Goal: Navigation & Orientation: Find specific page/section

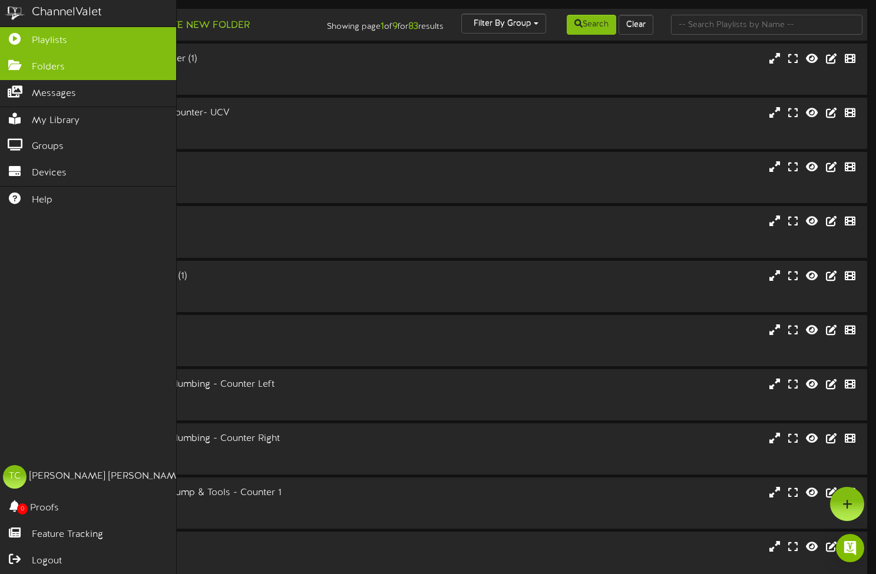
click at [49, 65] on span "Folders" at bounding box center [48, 68] width 33 height 14
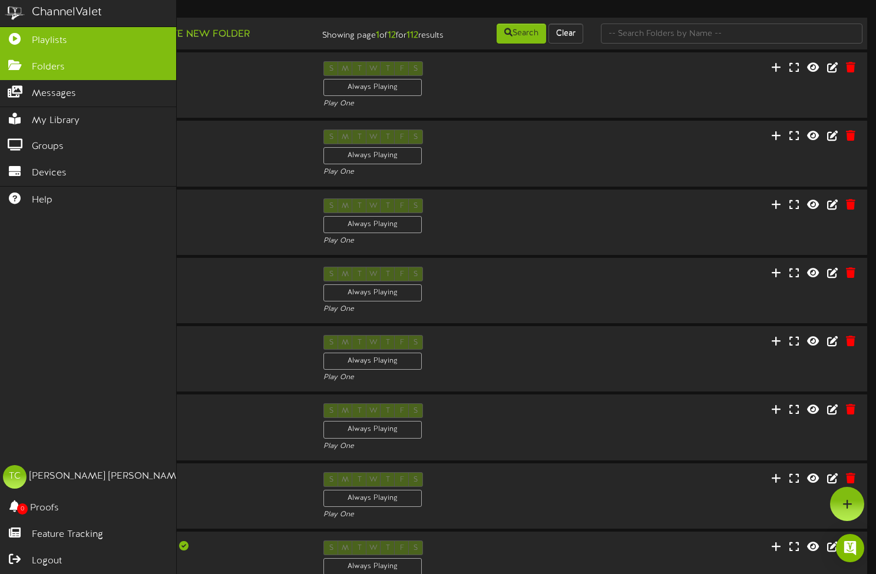
click at [24, 37] on icon at bounding box center [14, 37] width 29 height 9
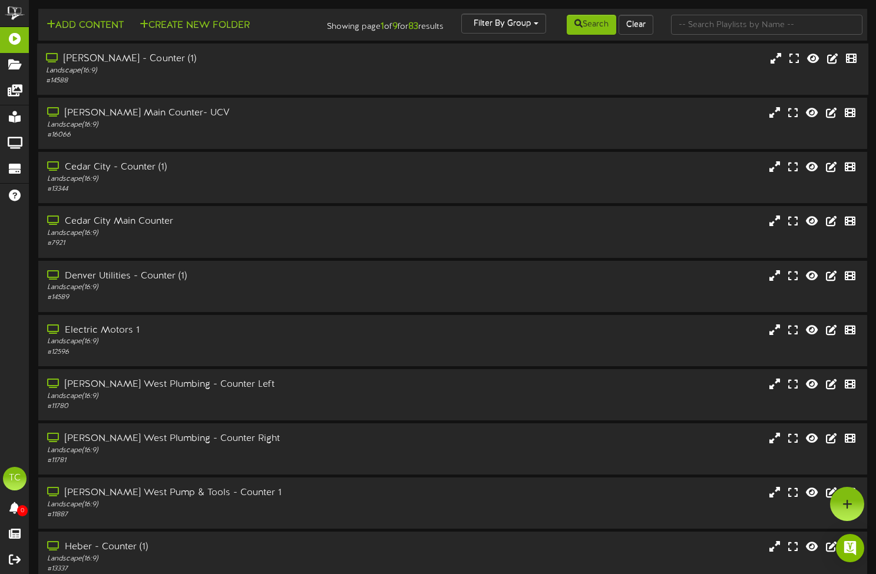
click at [185, 86] on div "# 14588" at bounding box center [210, 81] width 329 height 10
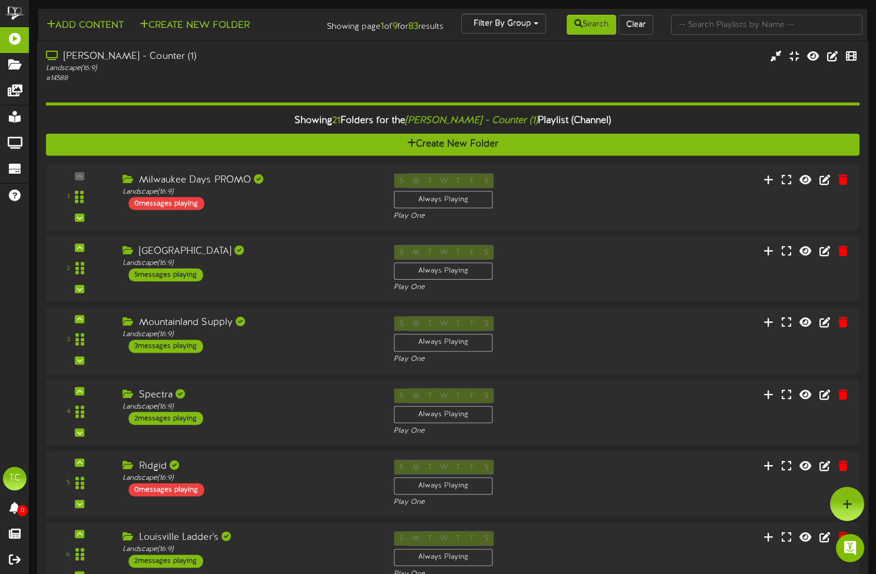
click at [324, 74] on div "Landscape ( 16:9 )" at bounding box center [210, 69] width 329 height 10
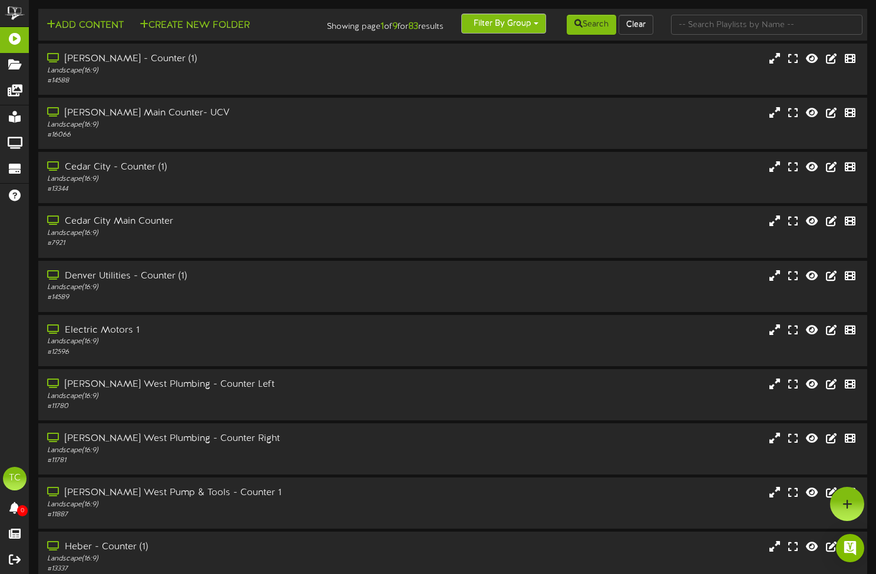
click at [518, 23] on button "Filter By Group" at bounding box center [503, 24] width 85 height 20
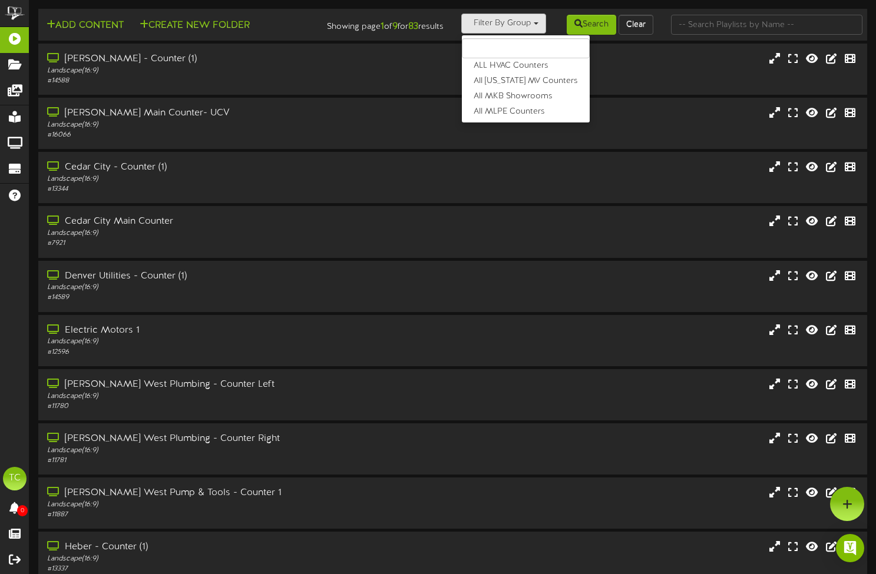
click at [309, 28] on div "Add Content Create New Folder" at bounding box center [173, 24] width 279 height 21
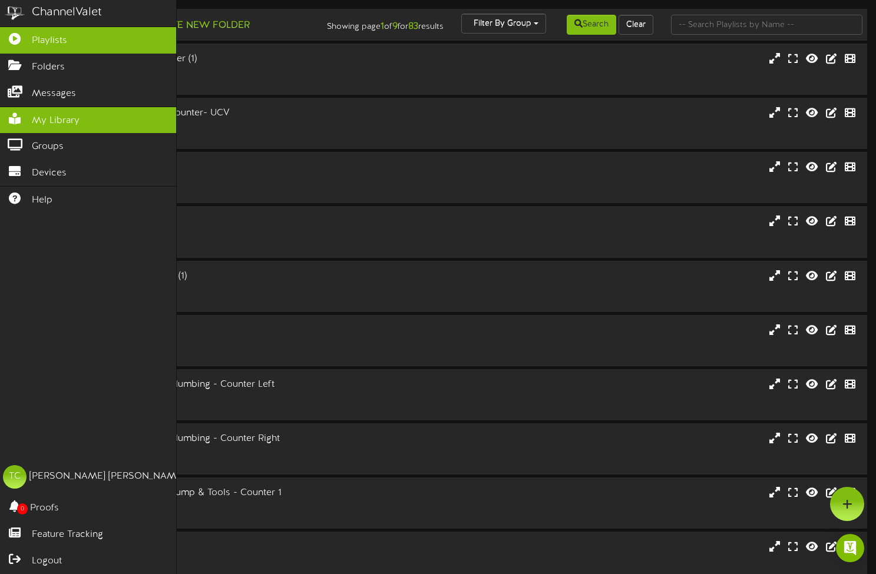
click at [39, 126] on link "My Library" at bounding box center [88, 120] width 176 height 27
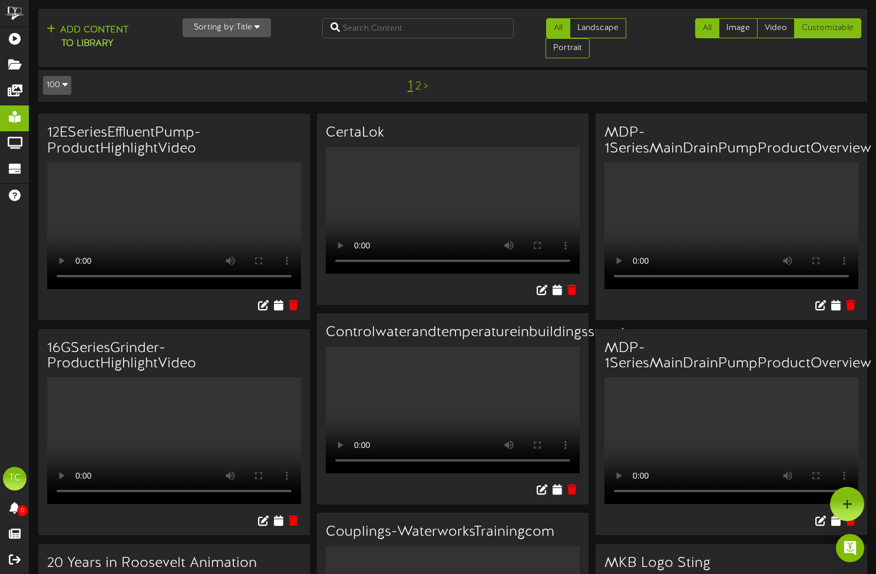
click at [826, 27] on link "Customizable" at bounding box center [827, 28] width 67 height 20
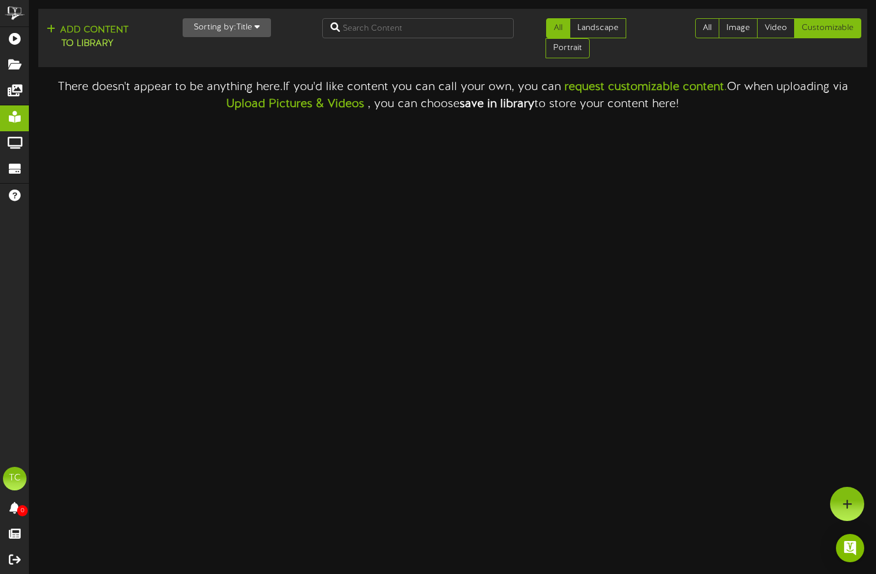
click at [220, 34] on button "Sorting by: Title" at bounding box center [227, 27] width 88 height 19
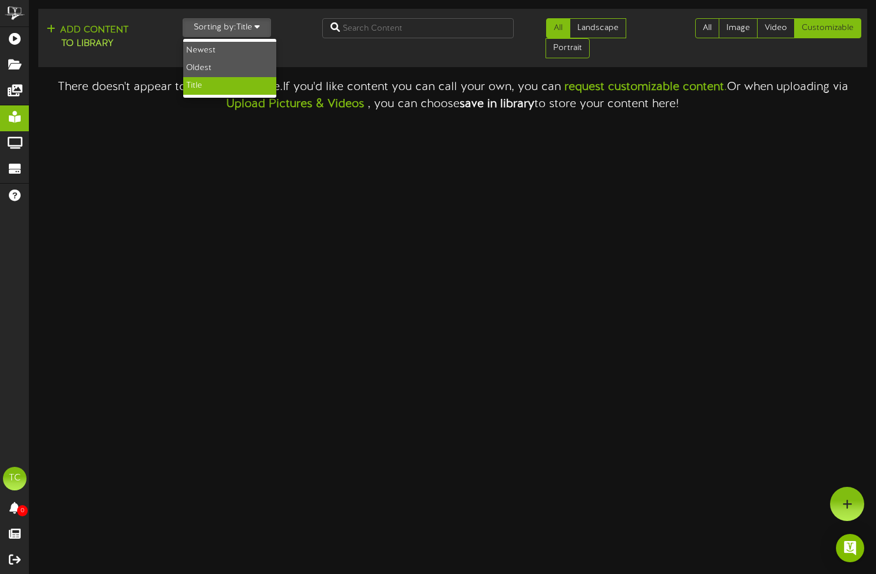
click at [220, 34] on button "Sorting by: Title" at bounding box center [227, 27] width 88 height 19
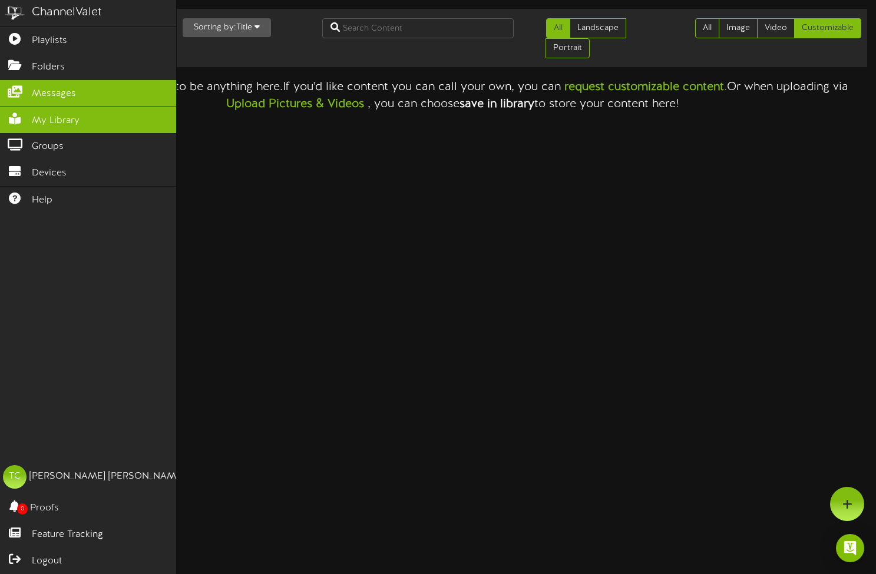
click at [19, 91] on icon at bounding box center [14, 90] width 29 height 9
